Goal: Transaction & Acquisition: Download file/media

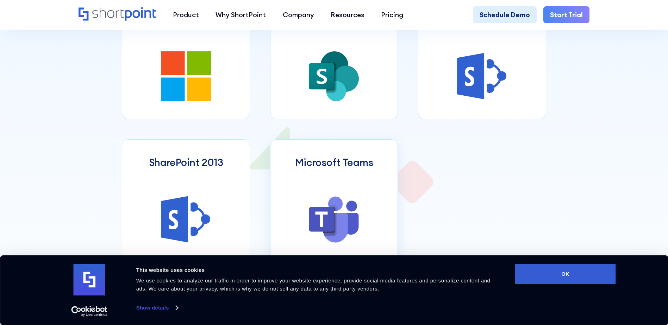
scroll to position [349, 0]
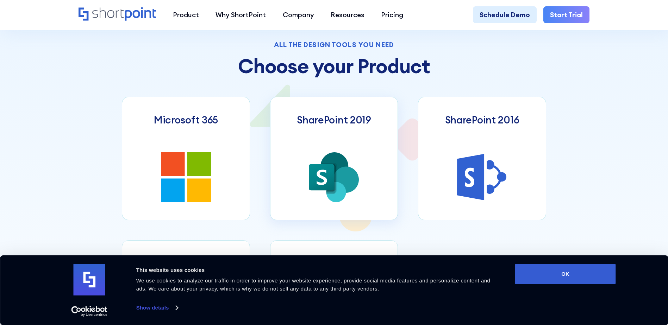
click at [318, 153] on link "SharePoint 2019" at bounding box center [334, 159] width 128 height 124
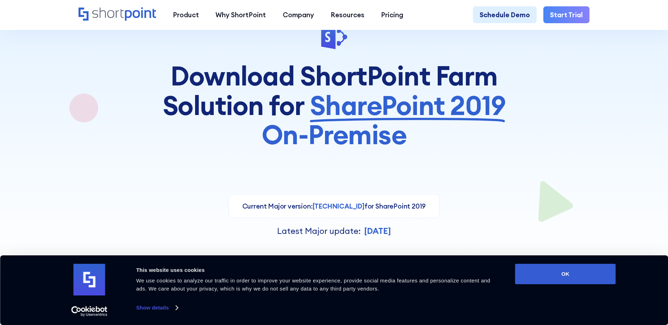
scroll to position [70, 0]
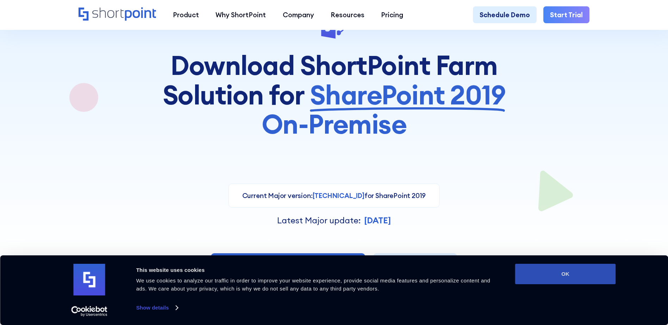
click at [568, 273] on button "OK" at bounding box center [565, 274] width 101 height 20
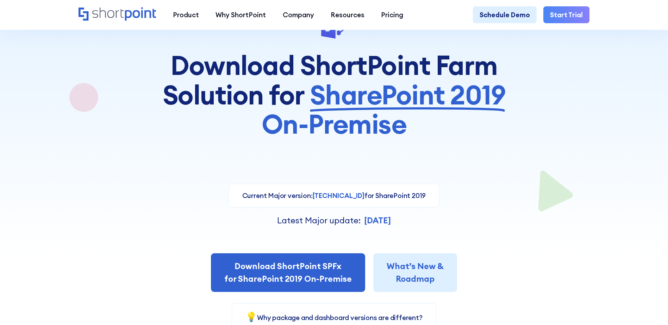
scroll to position [0, 0]
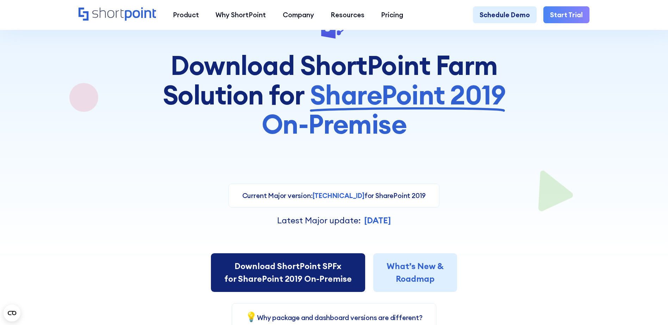
click at [297, 279] on link "Download ShortPoint SPFx for SharePoint 2019 On-Premise" at bounding box center [288, 272] width 154 height 38
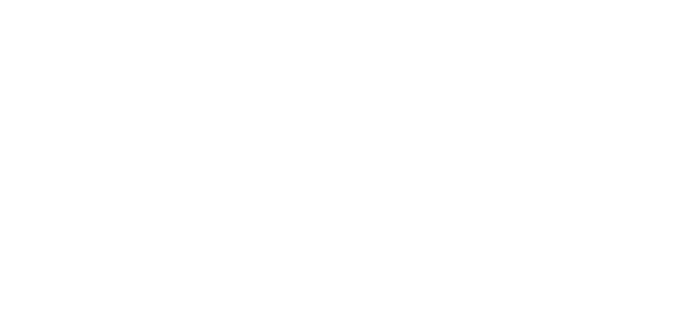
select select "SharePoint 2019 (On-Premise)"
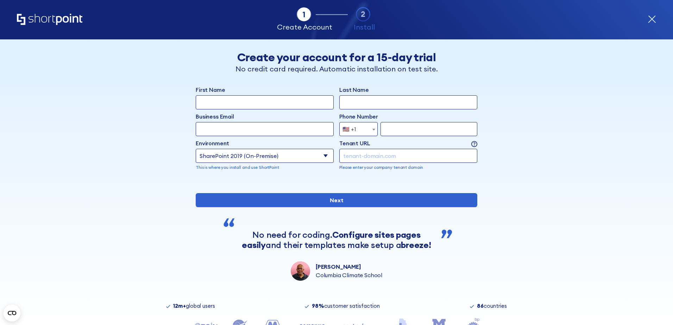
click at [257, 107] on input "First Name" at bounding box center [265, 102] width 138 height 14
type input "Adriano"
type input "Araujo"
type input "[EMAIL_ADDRESS][DOMAIN_NAME]"
type input "6783018434"
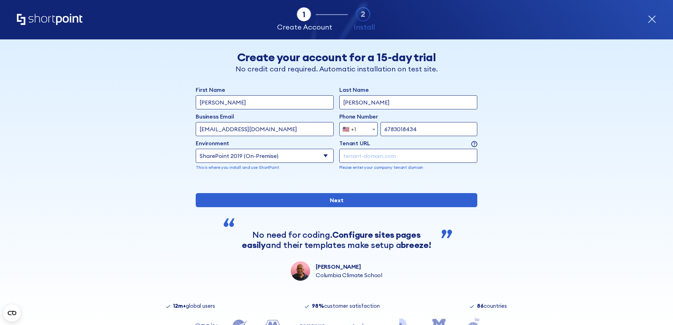
click at [302, 157] on select "Select an environment Microsoft 365 SharePoint Online SharePoint 2019 (On-Premi…" at bounding box center [265, 156] width 138 height 14
click at [371, 160] on input "form" at bounding box center [408, 156] width 138 height 14
type input "h"
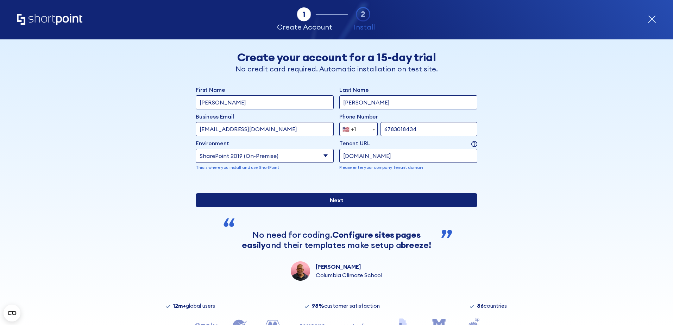
type input "[DOMAIN_NAME]"
click at [388, 207] on input "Next" at bounding box center [337, 200] width 282 height 14
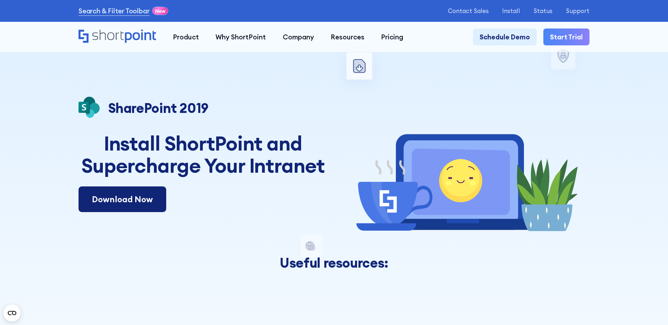
click at [112, 203] on link "Download Now" at bounding box center [122, 200] width 88 height 26
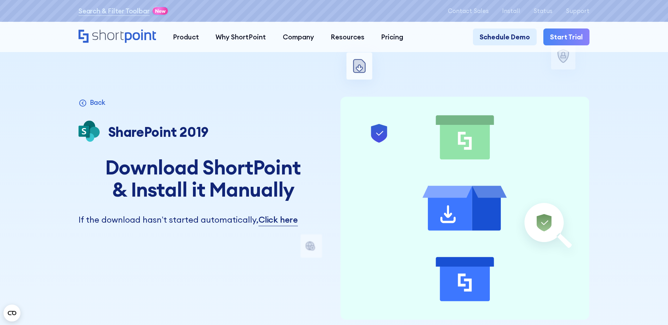
click at [599, 289] on div "invite a user to install steps after download Microsoft 365 SharePoint Online S…" at bounding box center [334, 261] width 668 height 523
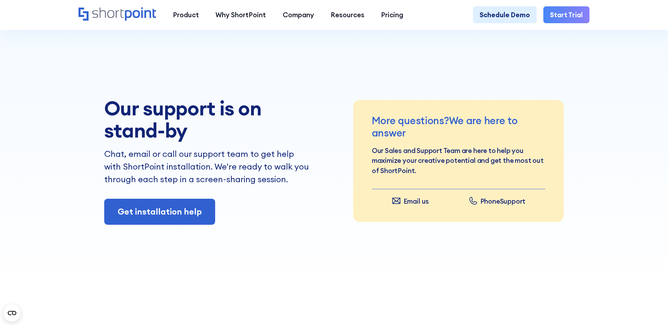
scroll to position [493, 0]
